Goal: Obtain resource: Obtain resource

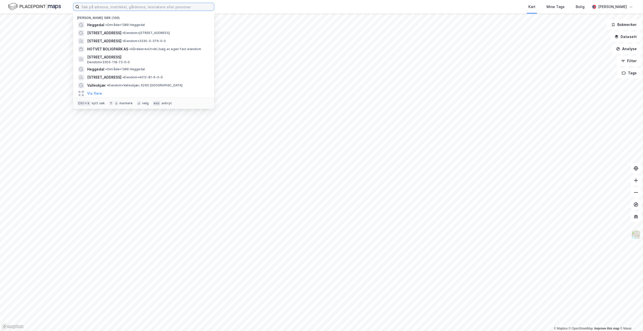
click at [162, 5] on input at bounding box center [146, 7] width 135 height 8
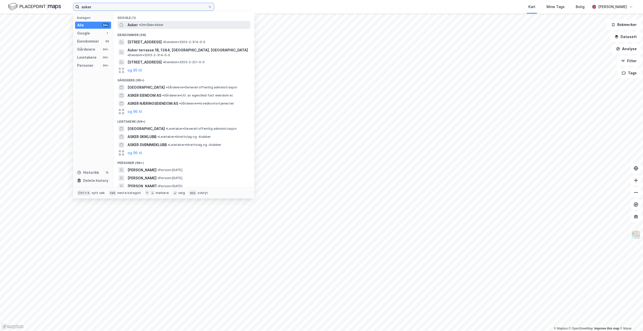
type input "asker"
click at [135, 24] on span "Asker" at bounding box center [132, 25] width 10 height 6
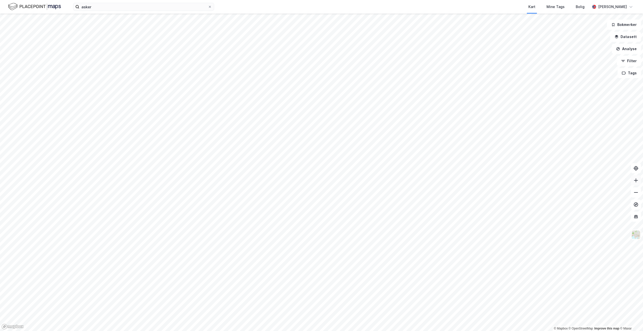
click at [635, 180] on icon at bounding box center [635, 180] width 5 height 5
click at [636, 182] on icon at bounding box center [635, 180] width 5 height 5
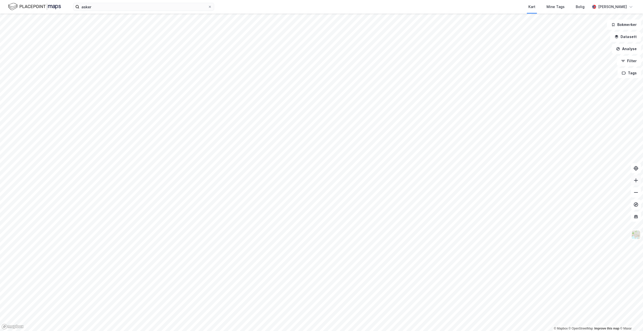
click at [636, 182] on icon at bounding box center [635, 180] width 5 height 5
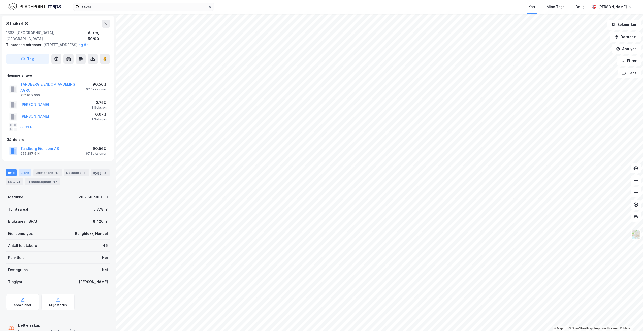
click at [23, 169] on div "Eiere" at bounding box center [25, 172] width 13 height 7
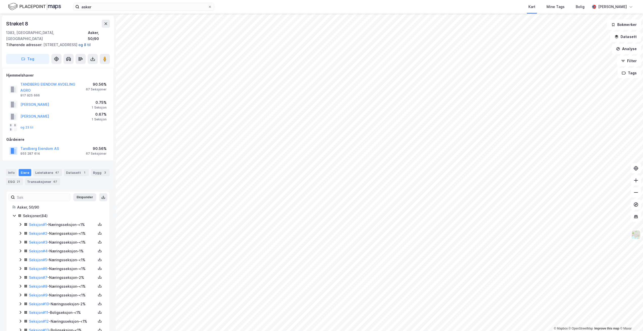
click at [0, 0] on button "og 8 til" at bounding box center [0, 0] width 0 height 0
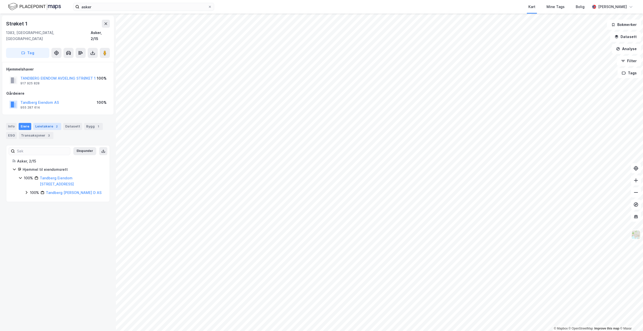
click at [44, 123] on div "Leietakere 2" at bounding box center [47, 126] width 28 height 7
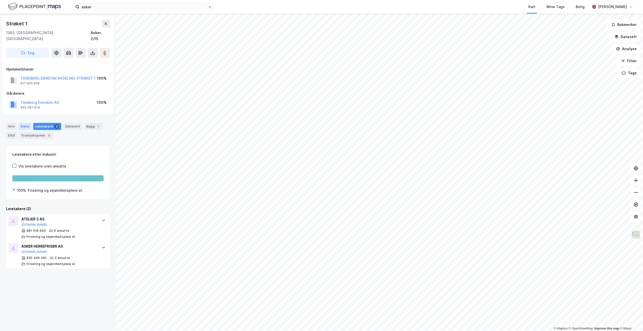
click at [24, 123] on div "Eiere" at bounding box center [25, 126] width 13 height 7
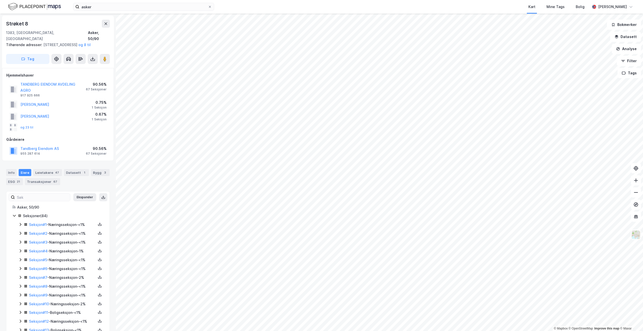
scroll to position [0, 0]
click at [0, 0] on button "og 8 til" at bounding box center [0, 0] width 0 height 0
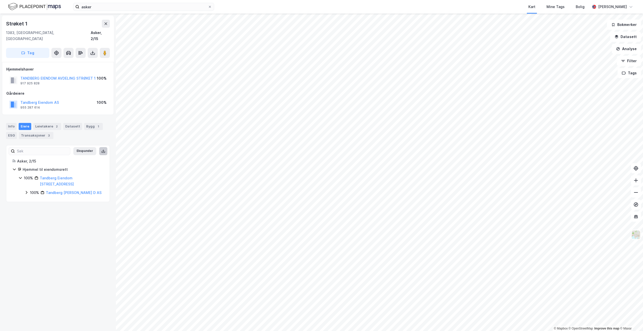
click at [101, 149] on icon at bounding box center [103, 151] width 4 height 4
click at [93, 51] on icon at bounding box center [92, 52] width 1 height 3
click at [70, 69] on div "Last ned matrikkelrapport" at bounding box center [74, 71] width 42 height 4
click at [92, 52] on icon at bounding box center [93, 52] width 2 height 1
click at [76, 69] on div "Last ned matrikkelrapport" at bounding box center [74, 71] width 42 height 4
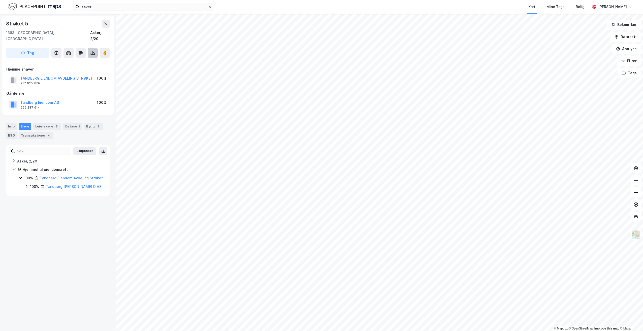
click at [94, 52] on icon at bounding box center [93, 52] width 2 height 1
click at [72, 69] on div "Last ned matrikkelrapport" at bounding box center [74, 71] width 42 height 4
click at [92, 50] on icon at bounding box center [92, 52] width 5 height 5
click at [77, 69] on div "Last ned matrikkelrapport" at bounding box center [74, 71] width 42 height 4
click at [92, 50] on icon at bounding box center [92, 52] width 5 height 5
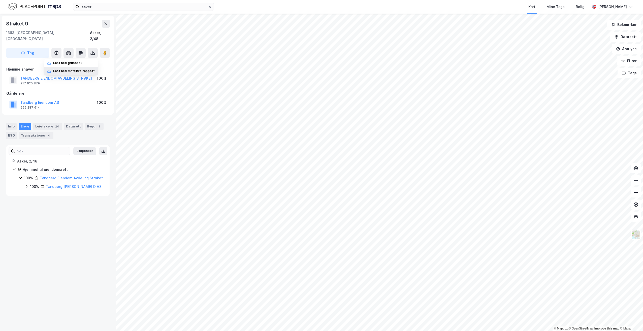
click at [78, 69] on div "Last ned matrikkelrapport" at bounding box center [74, 71] width 42 height 4
click at [43, 123] on div "Leietakere 4" at bounding box center [47, 126] width 28 height 7
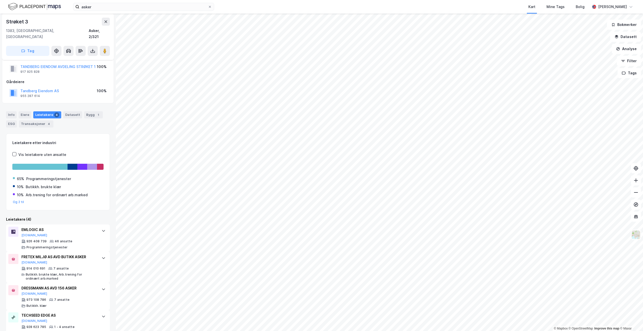
scroll to position [18, 0]
